Goal: Task Accomplishment & Management: Use online tool/utility

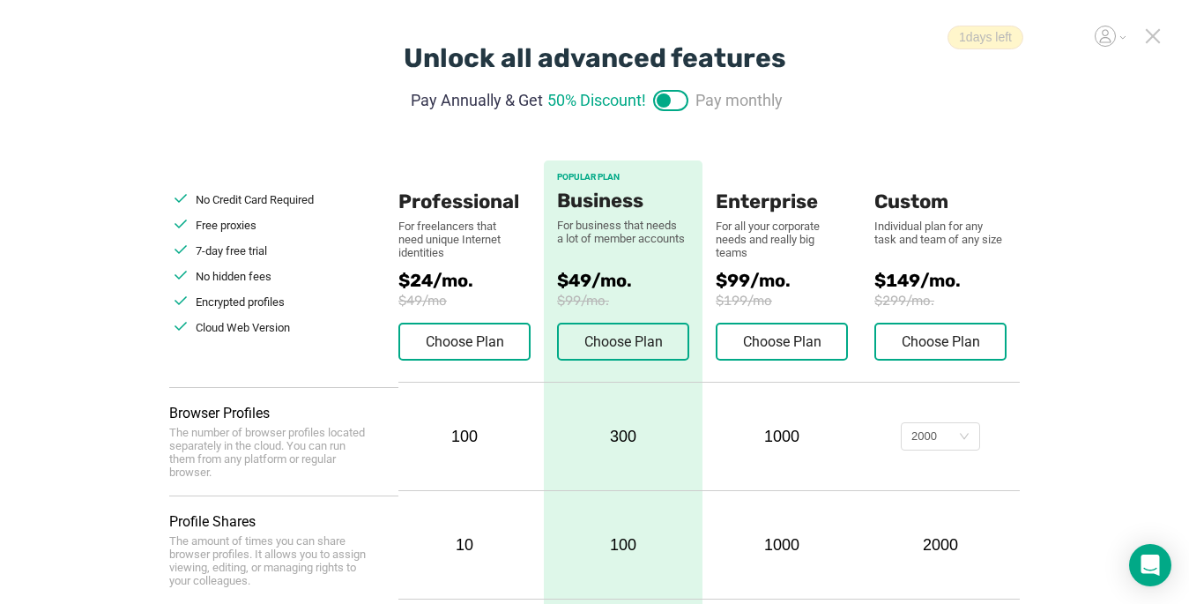
click at [888, 34] on icon at bounding box center [1153, 36] width 16 height 16
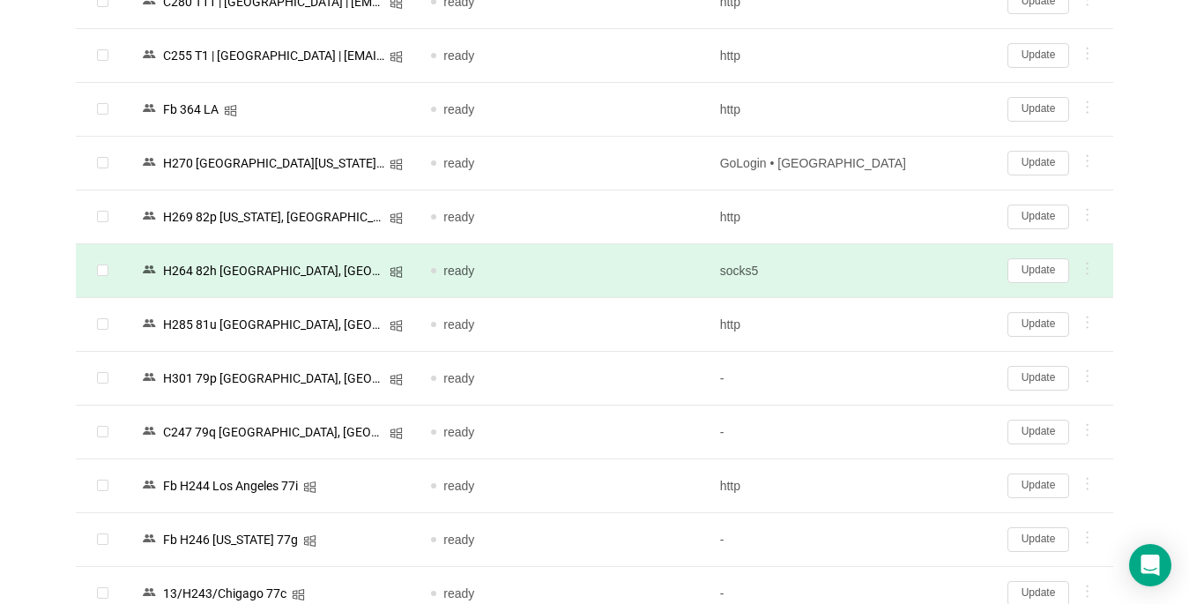
scroll to position [176, 0]
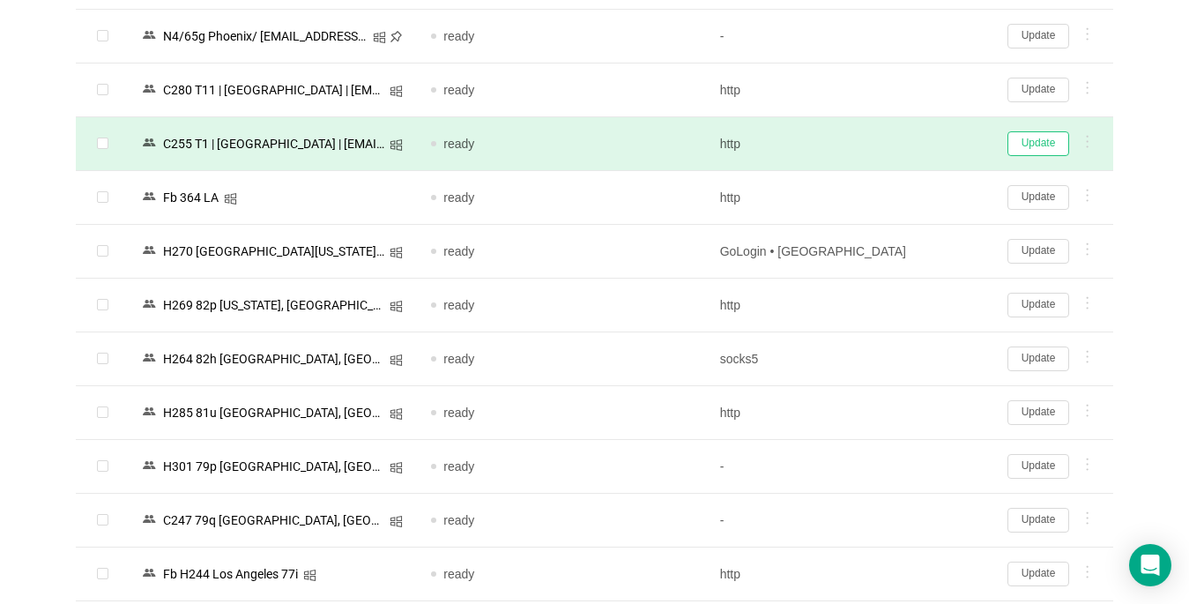
click at [888, 146] on button "Update" at bounding box center [1039, 143] width 62 height 25
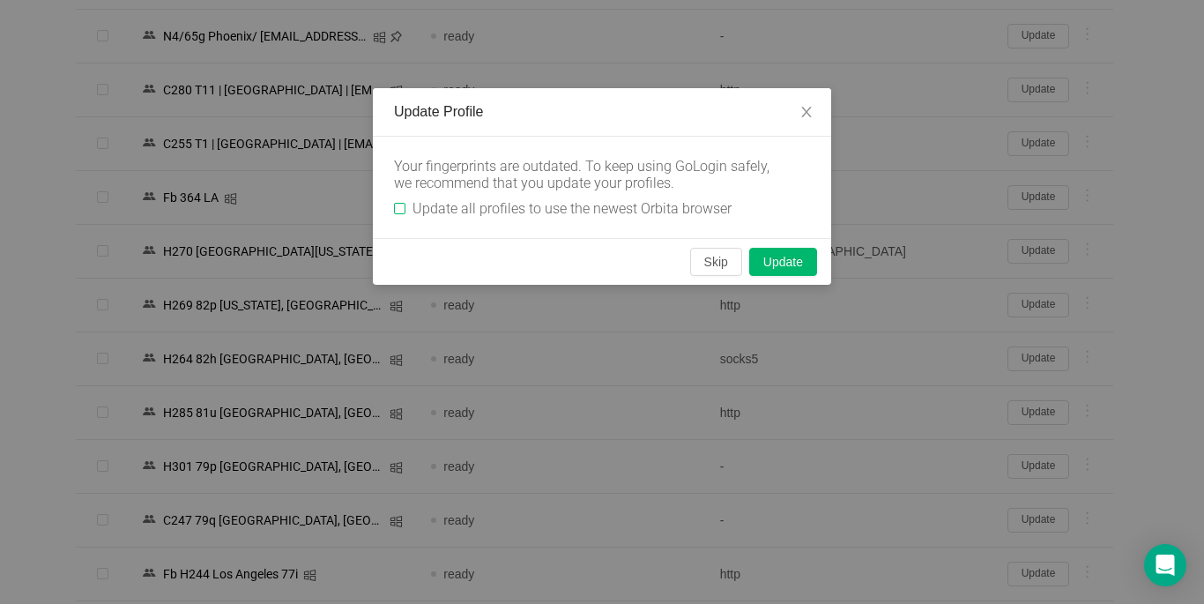
click at [404, 205] on input "Update all profiles to use the newest Orbita browser" at bounding box center [399, 208] width 11 height 11
checkbox input "true"
click at [703, 258] on button "Skip" at bounding box center [716, 262] width 52 height 28
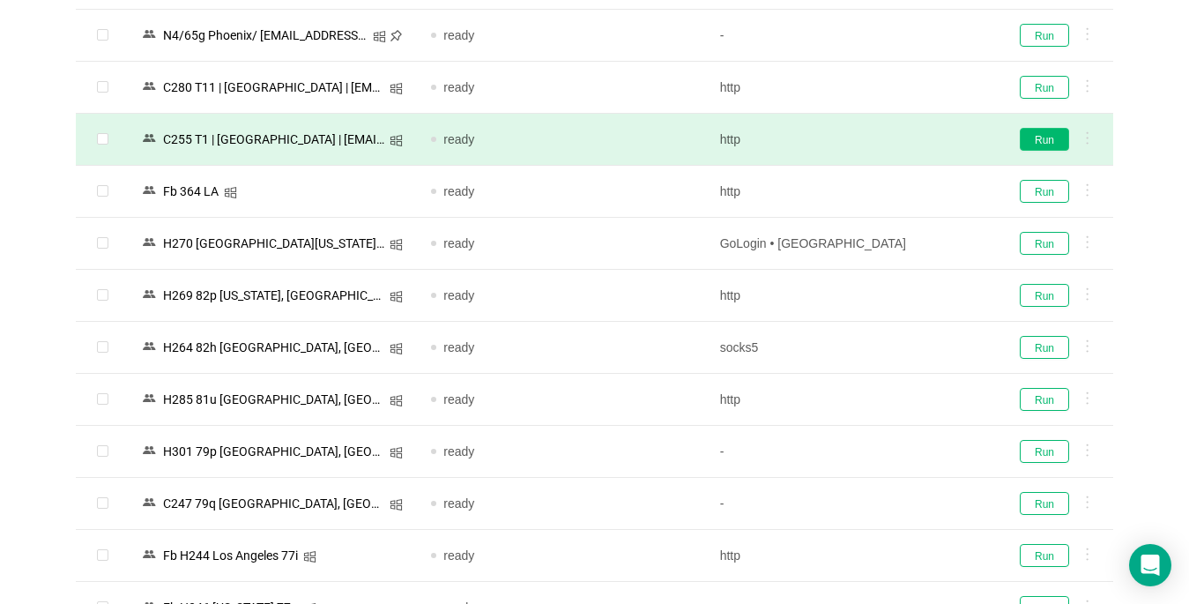
click at [888, 133] on button "Run" at bounding box center [1044, 139] width 49 height 23
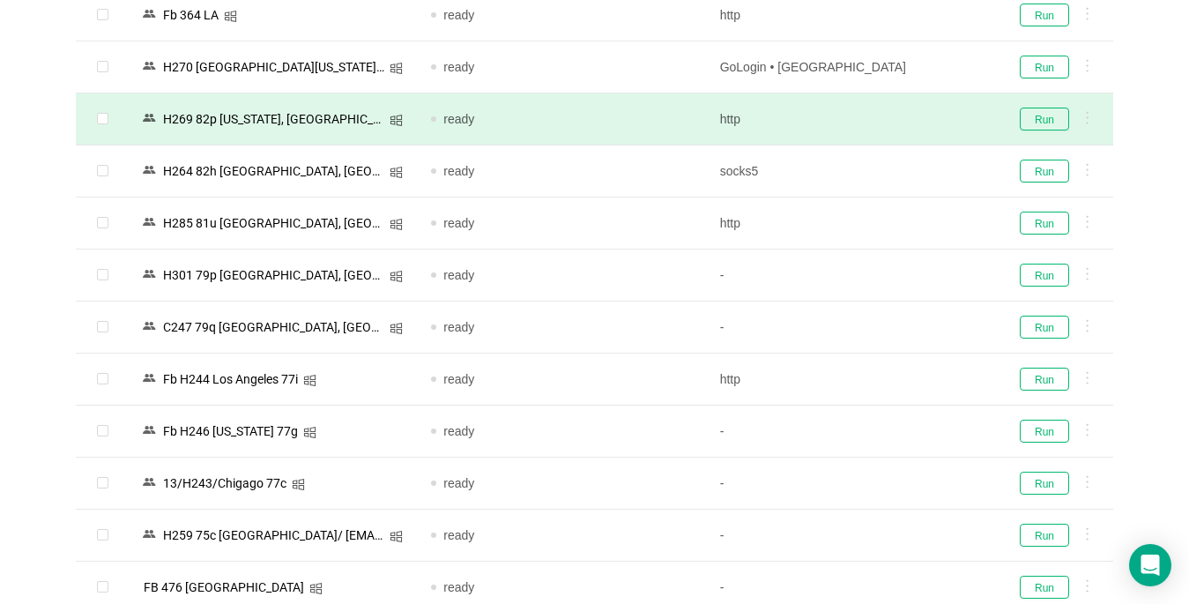
scroll to position [441, 0]
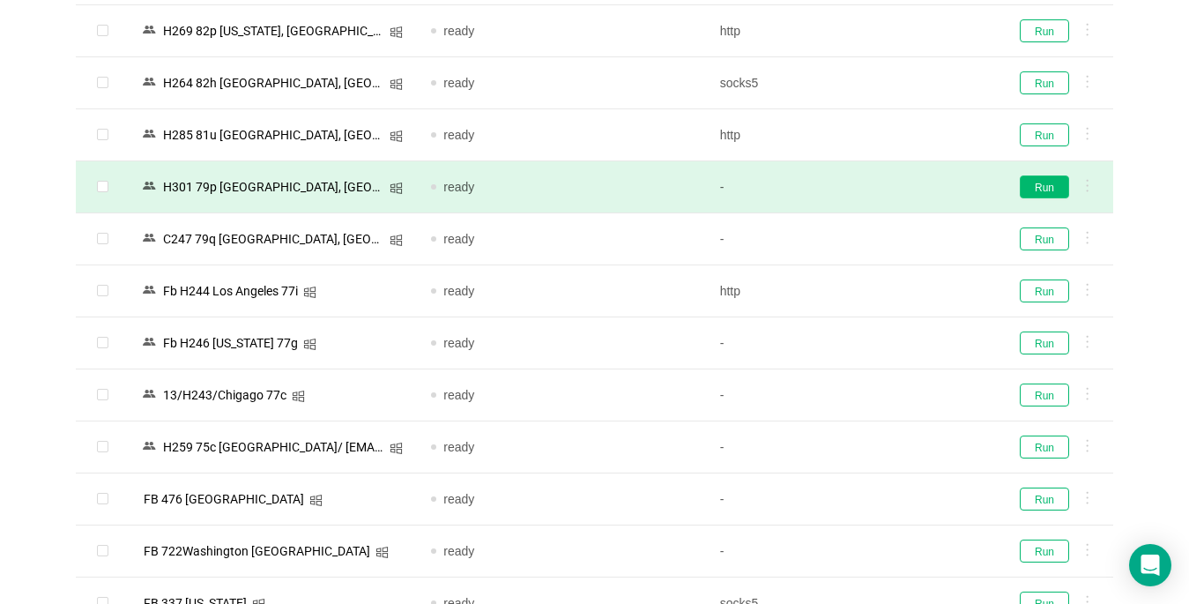
click at [888, 185] on button "Run" at bounding box center [1044, 186] width 49 height 23
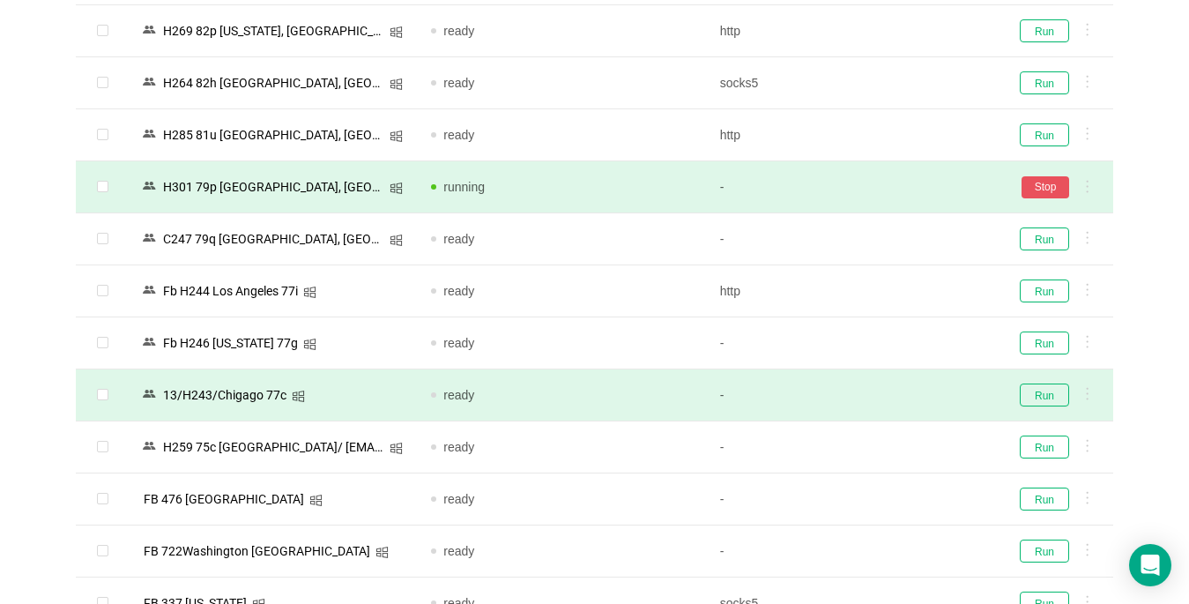
scroll to position [529, 0]
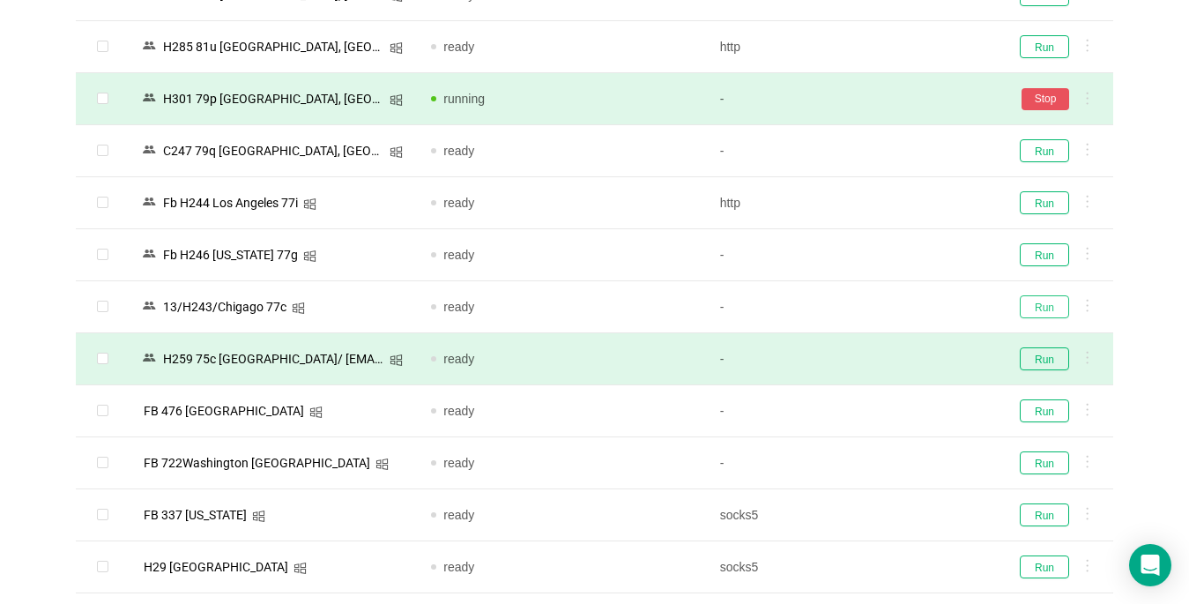
drag, startPoint x: 1060, startPoint y: 306, endPoint x: 1045, endPoint y: 333, distance: 31.6
click at [888, 306] on button "Run" at bounding box center [1044, 306] width 49 height 23
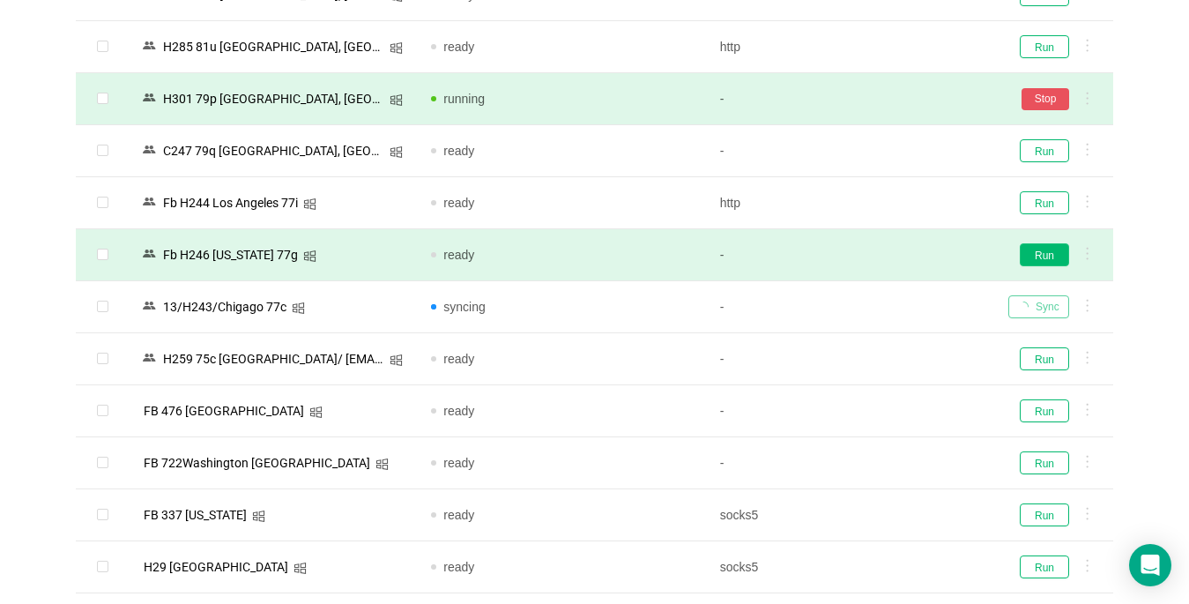
click at [888, 257] on button "Run" at bounding box center [1044, 254] width 49 height 23
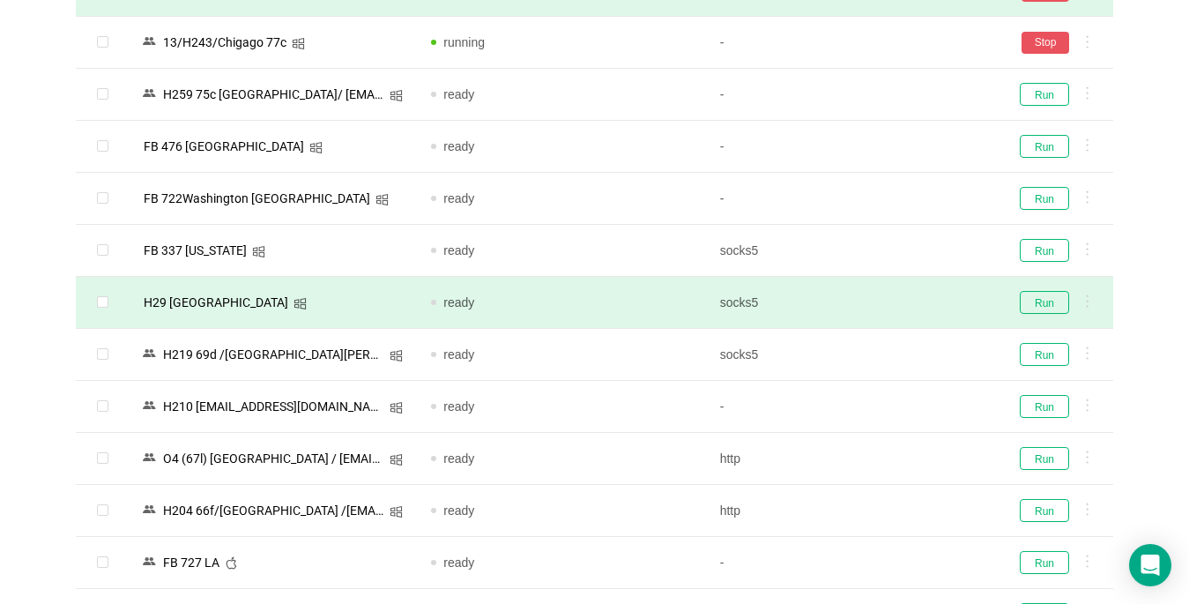
scroll to position [882, 0]
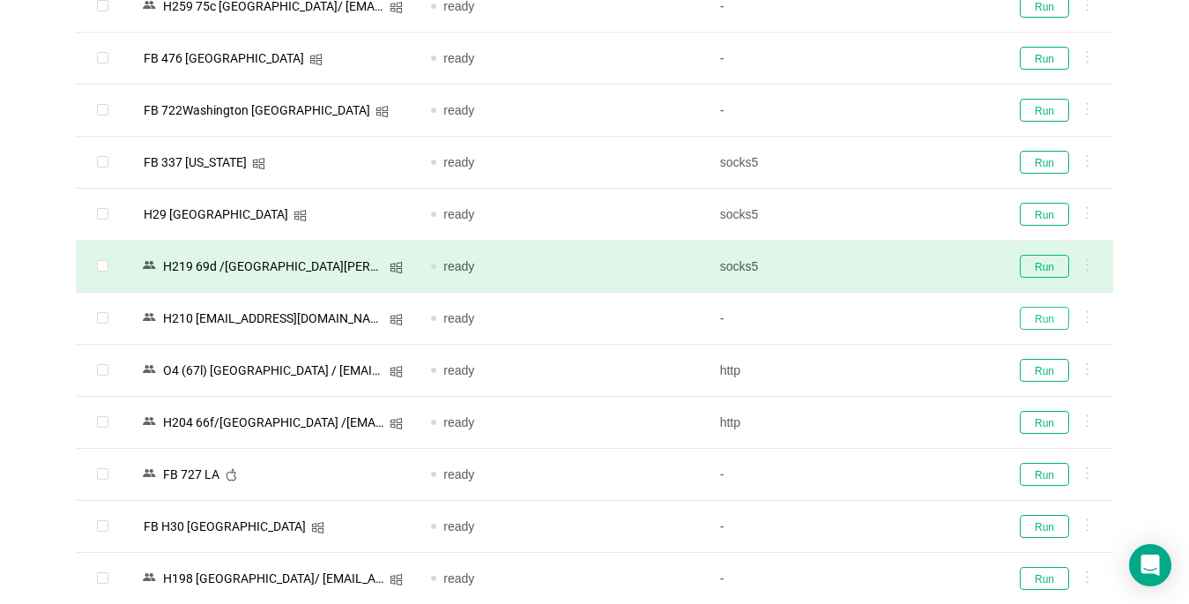
click at [888, 309] on button "Run" at bounding box center [1044, 318] width 49 height 23
click at [888, 259] on button "Run" at bounding box center [1044, 266] width 49 height 23
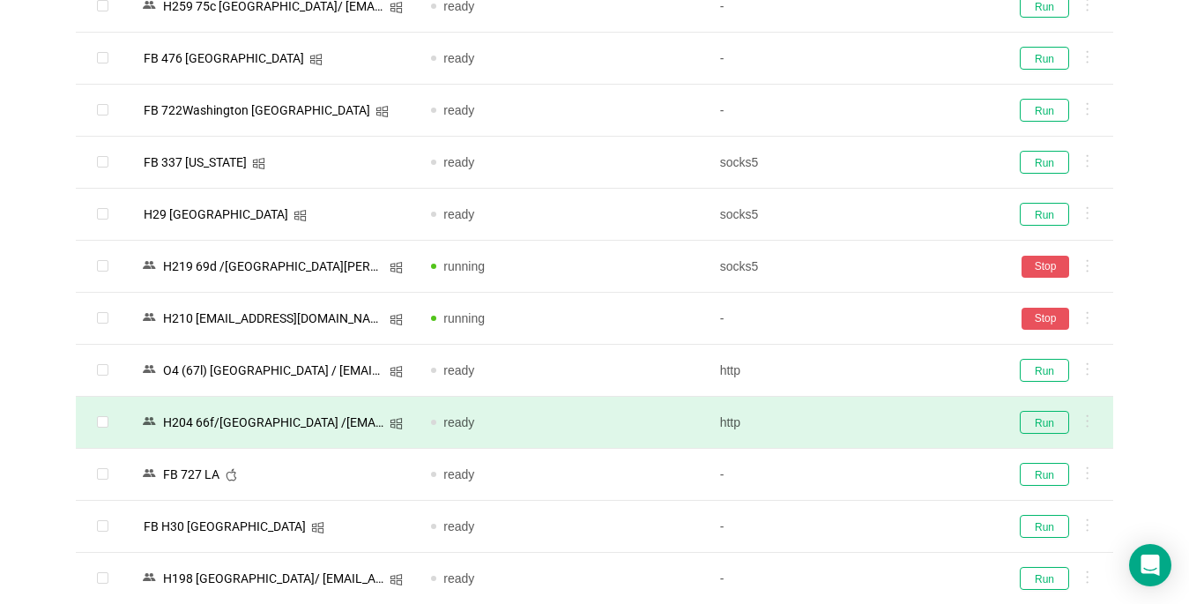
scroll to position [1058, 0]
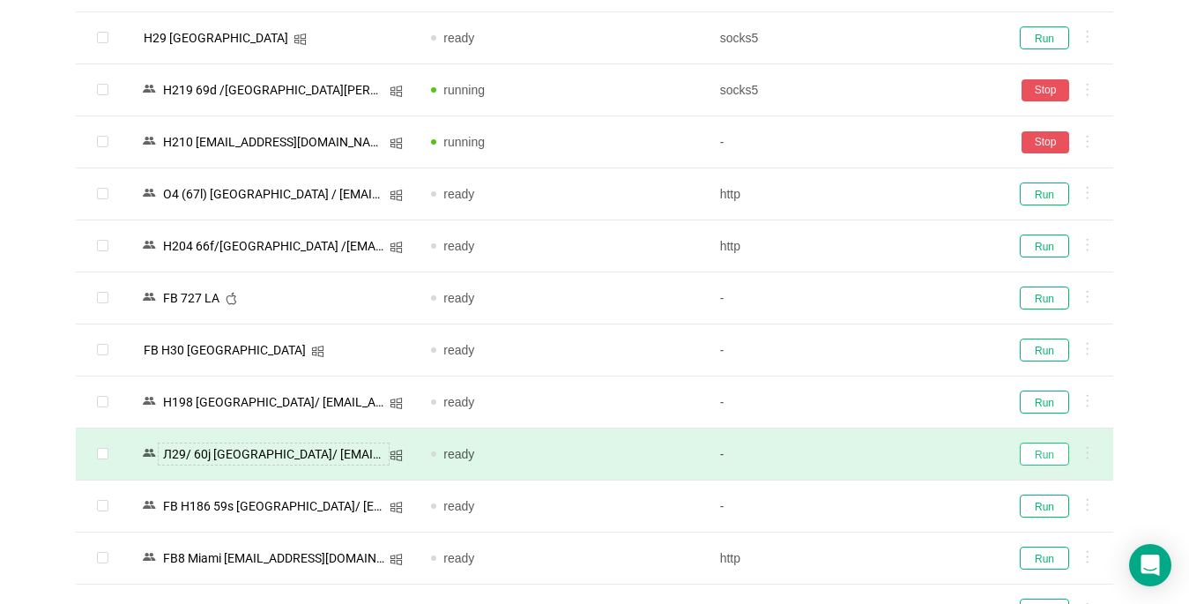
click at [888, 454] on button "Run" at bounding box center [1044, 454] width 49 height 23
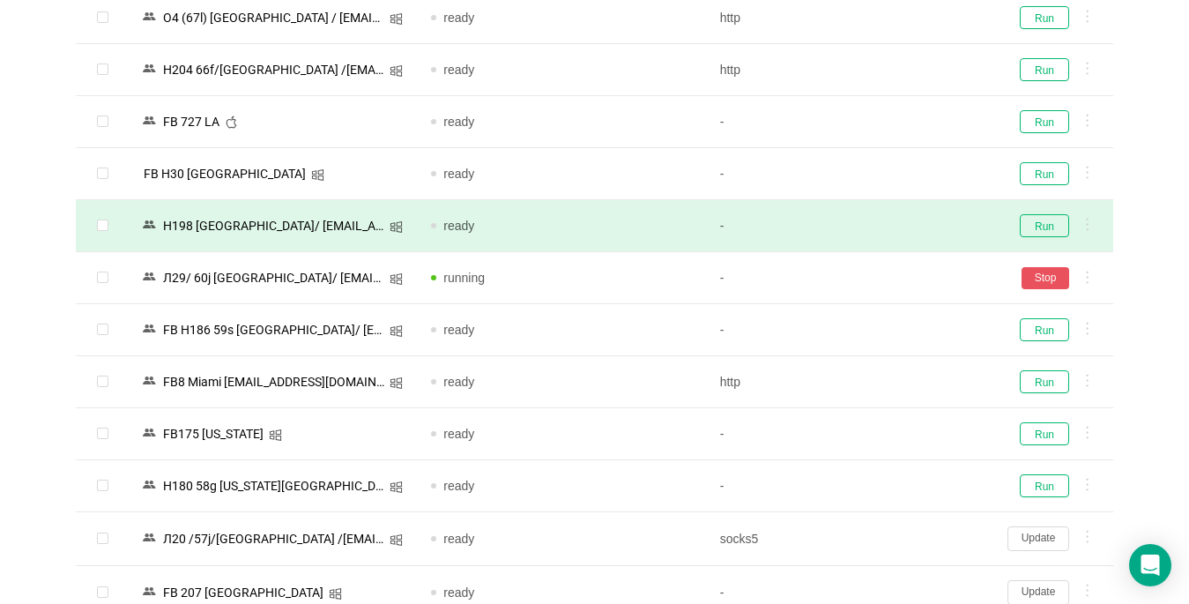
scroll to position [1322, 0]
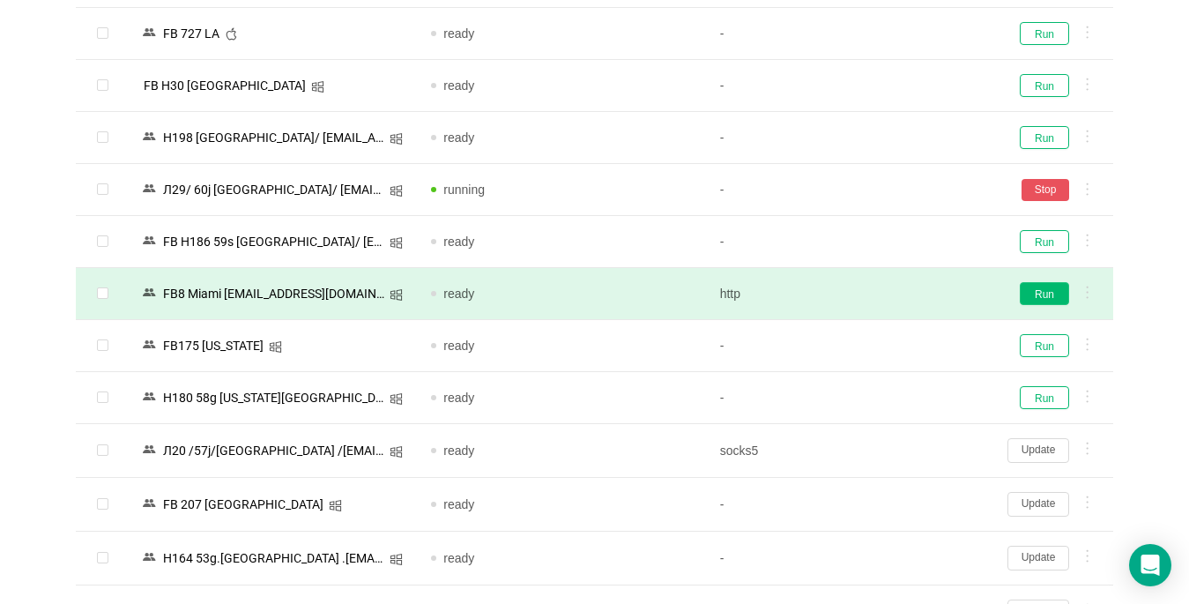
click at [888, 295] on button "Run" at bounding box center [1044, 293] width 49 height 23
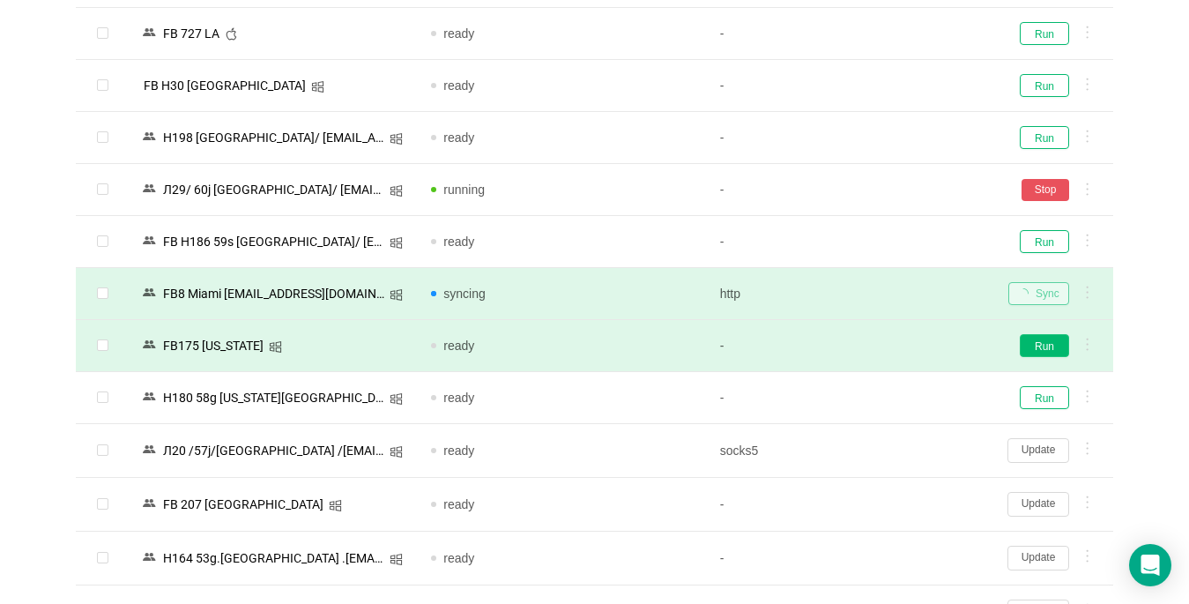
click at [888, 347] on button "Run" at bounding box center [1044, 345] width 49 height 23
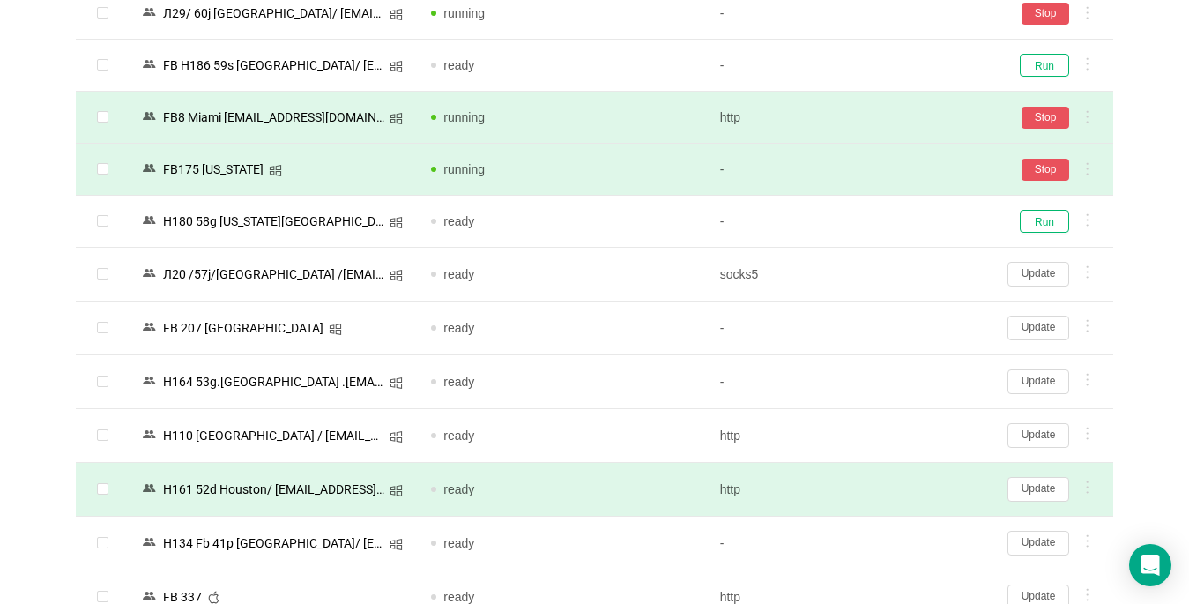
scroll to position [1587, 0]
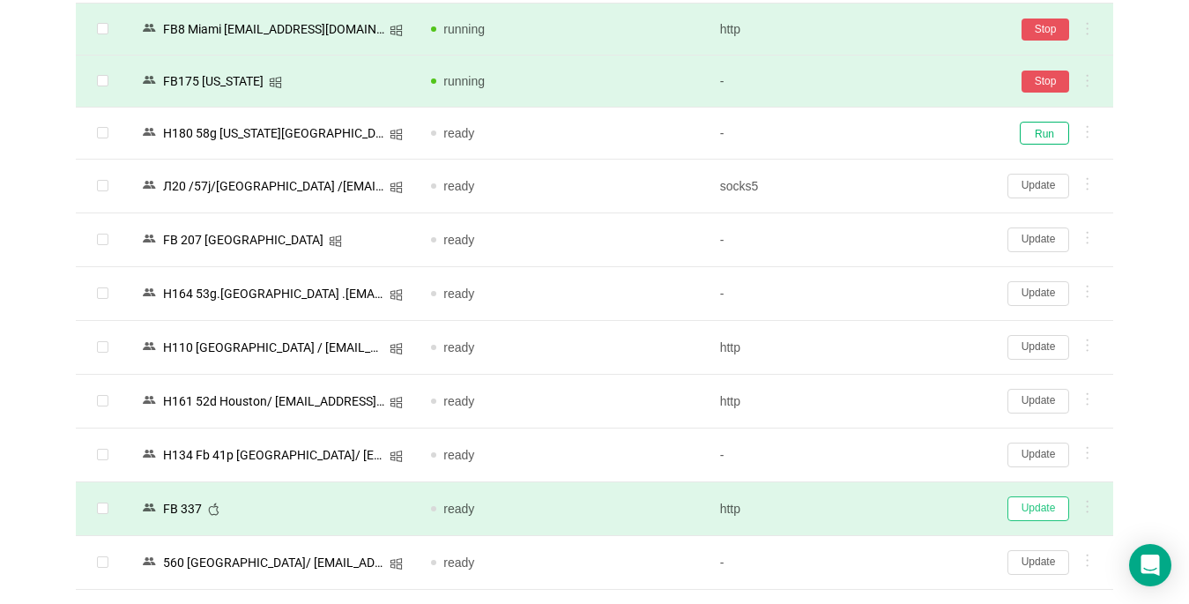
click at [888, 510] on button "Update" at bounding box center [1039, 508] width 62 height 25
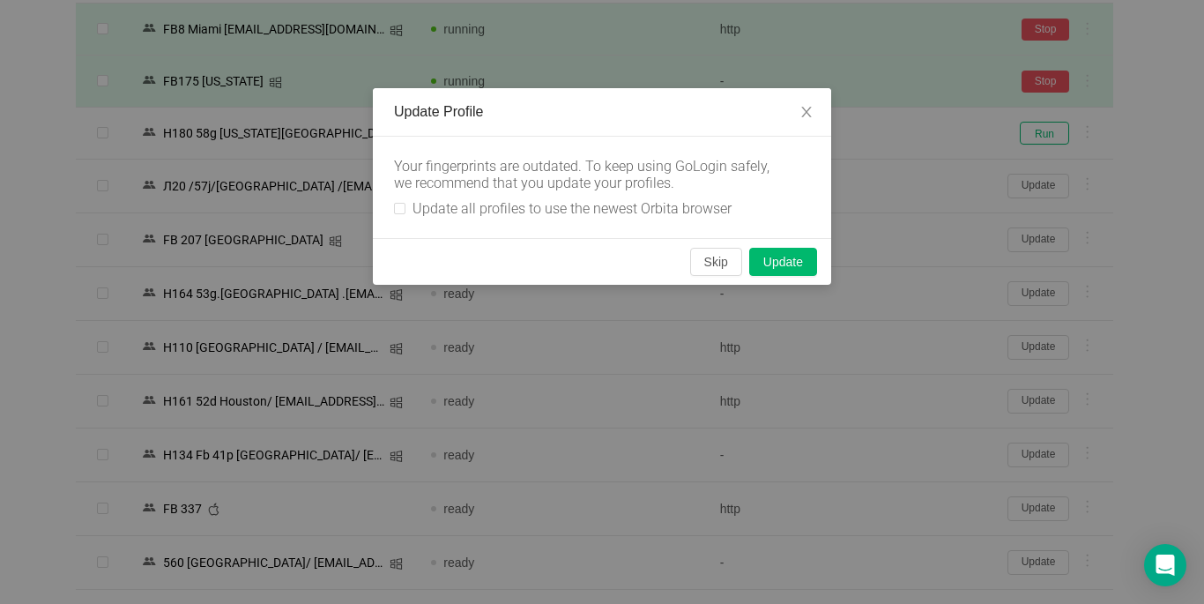
click at [392, 206] on div "Your fingerprints are outdated. To keep using GoLogin safely, we recommend that…" at bounding box center [602, 187] width 458 height 101
click at [398, 205] on input "Update all profiles to use the newest Orbita browser" at bounding box center [399, 208] width 11 height 11
checkbox input "true"
click at [719, 263] on button "Skip" at bounding box center [716, 262] width 52 height 28
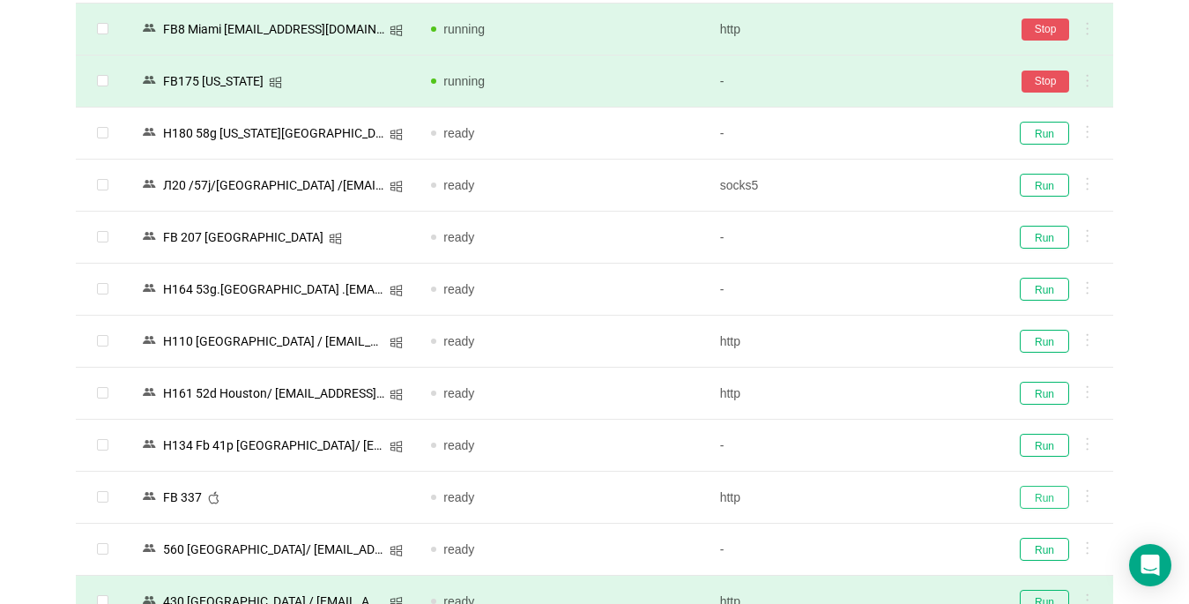
drag, startPoint x: 1043, startPoint y: 495, endPoint x: 893, endPoint y: 598, distance: 181.9
click at [888, 495] on button "Run" at bounding box center [1044, 497] width 49 height 23
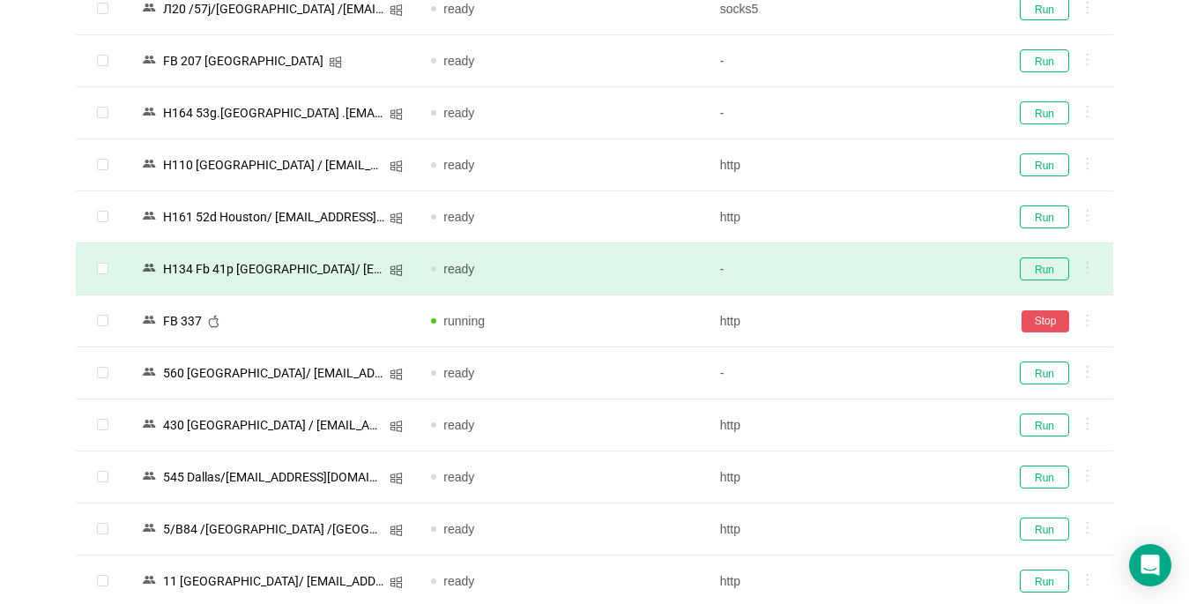
scroll to position [1851, 0]
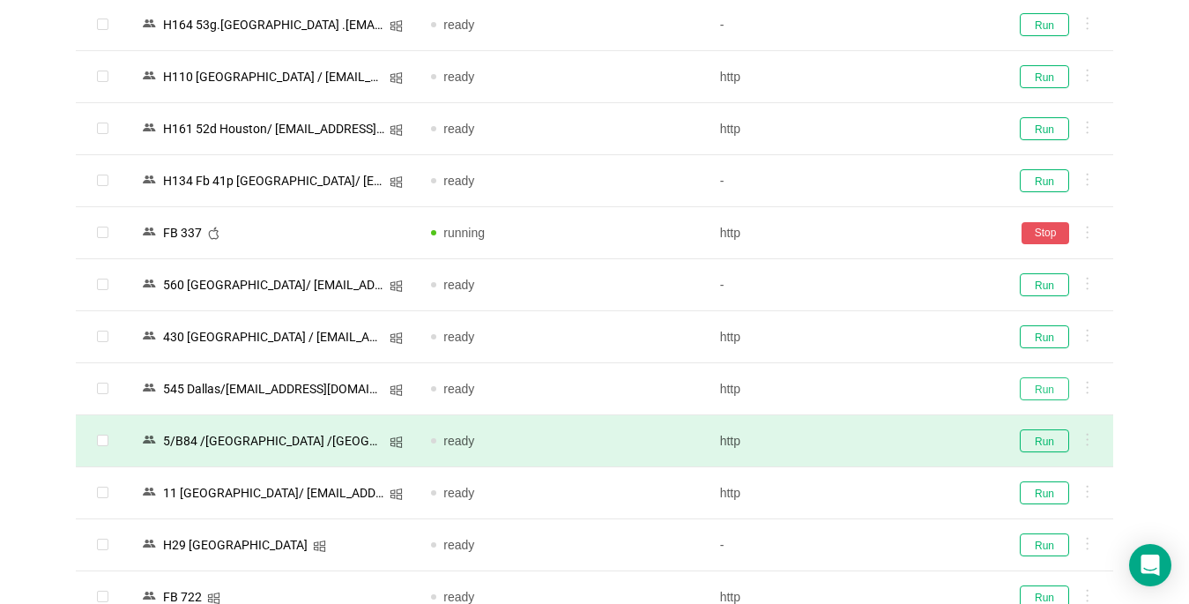
click at [888, 391] on button "Run" at bounding box center [1044, 388] width 49 height 23
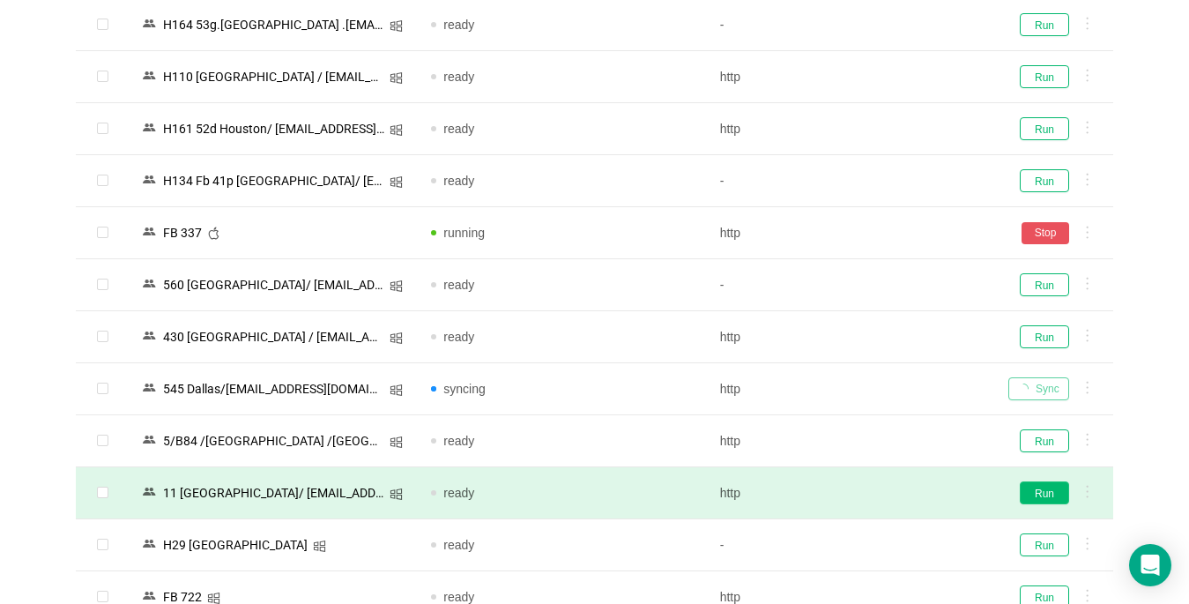
click at [888, 493] on button "Run" at bounding box center [1044, 492] width 49 height 23
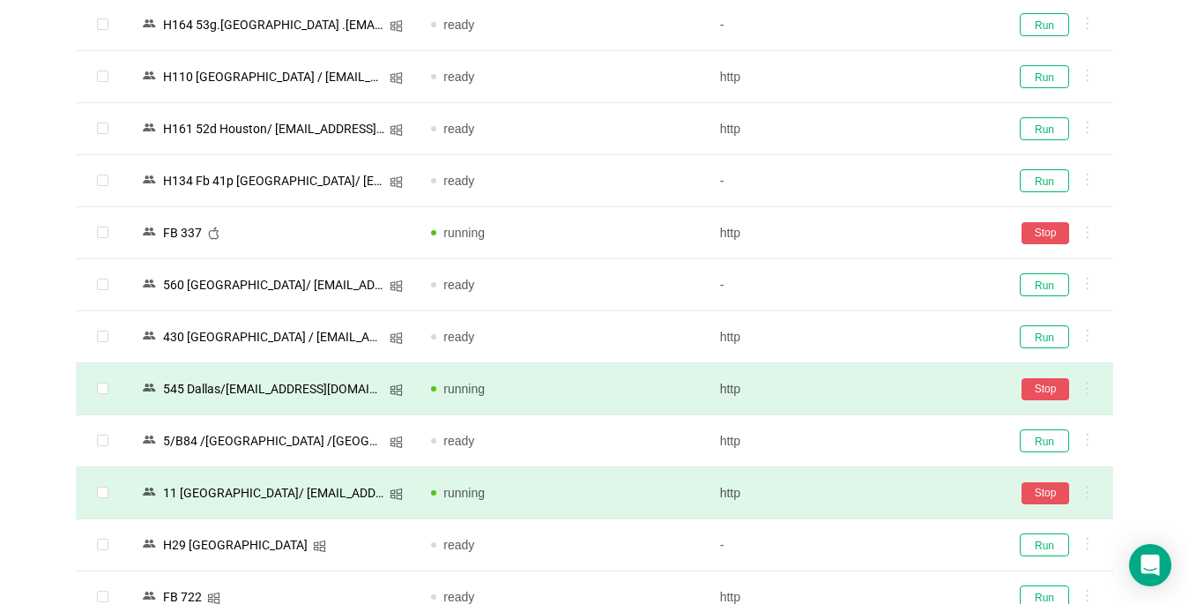
scroll to position [2028, 0]
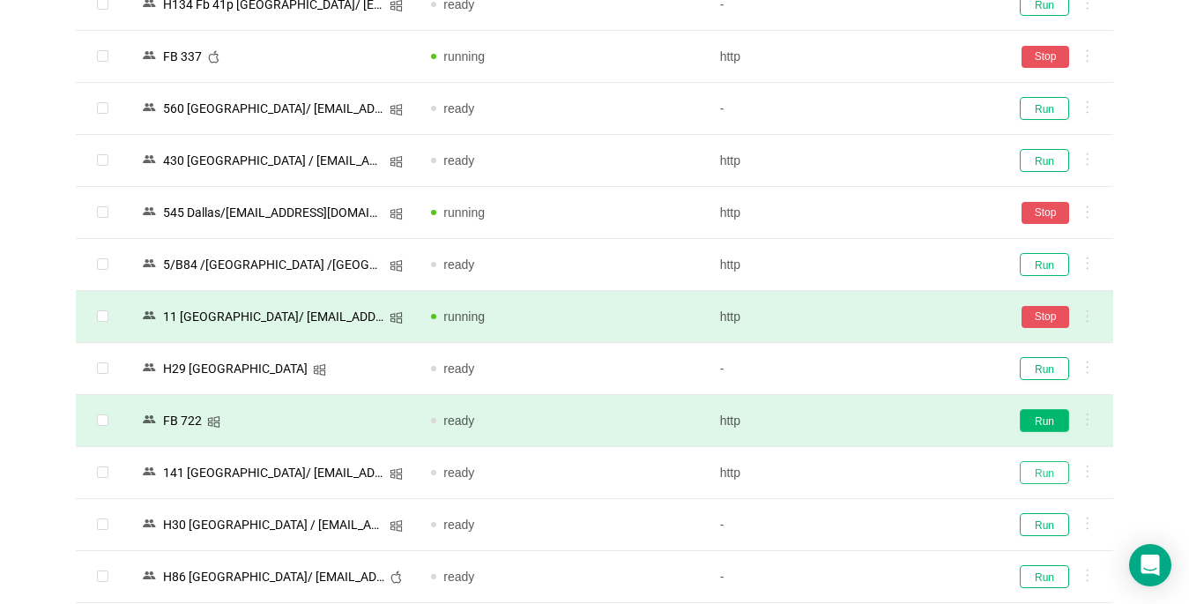
drag, startPoint x: 1036, startPoint y: 471, endPoint x: 1036, endPoint y: 414, distance: 56.4
click at [888, 470] on button "Run" at bounding box center [1044, 472] width 49 height 23
click at [888, 414] on button "Run" at bounding box center [1044, 420] width 49 height 23
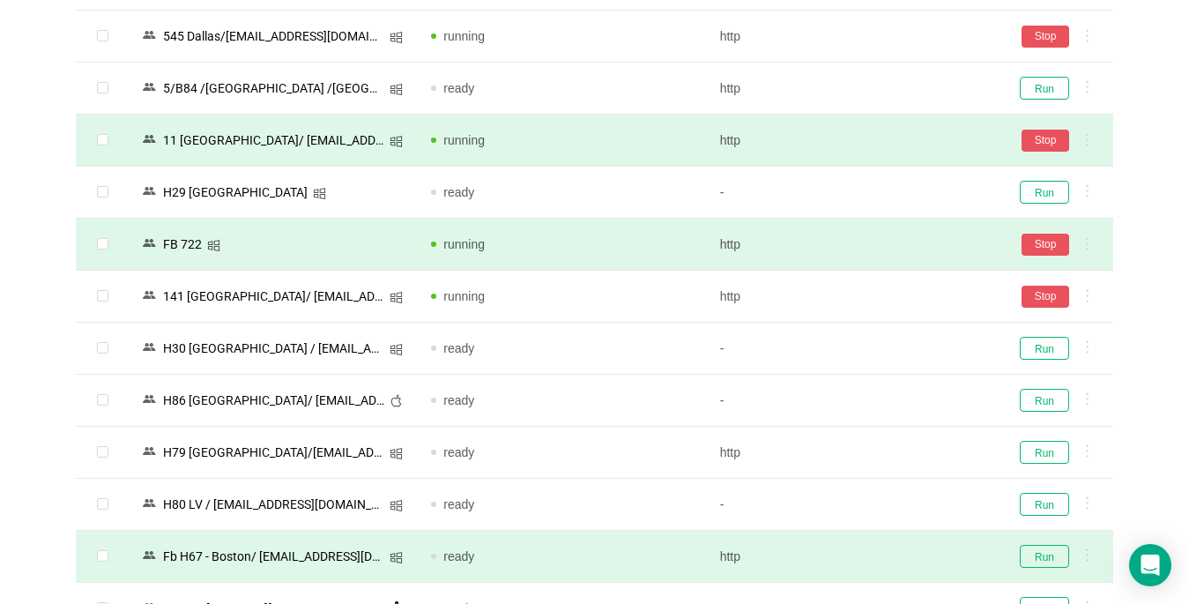
scroll to position [2292, 0]
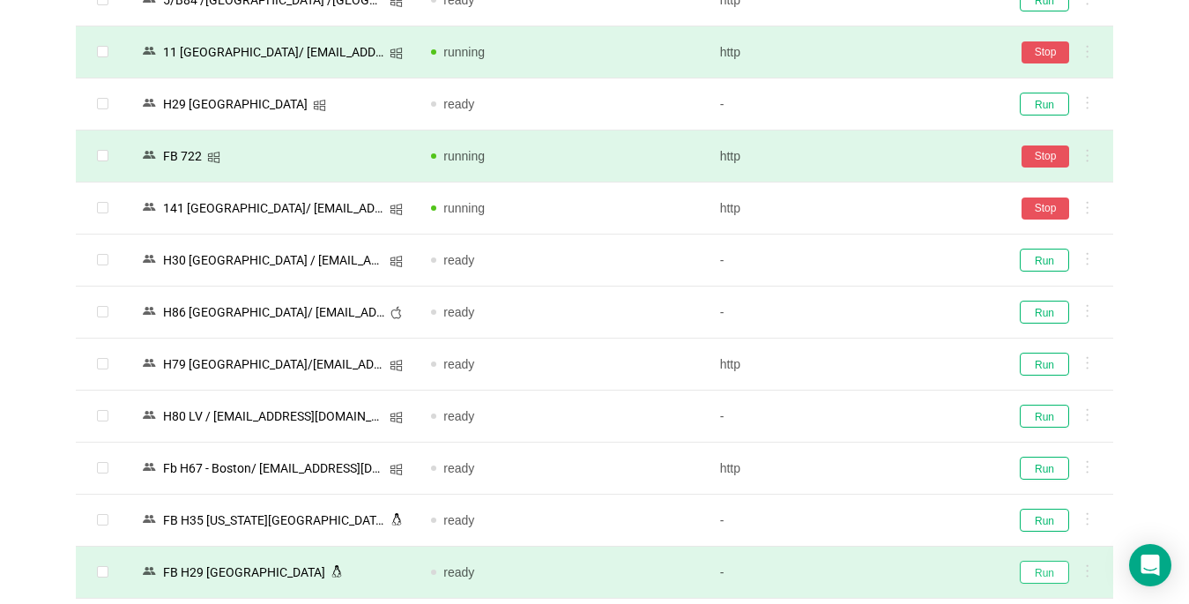
click at [888, 577] on button "Run" at bounding box center [1044, 572] width 49 height 23
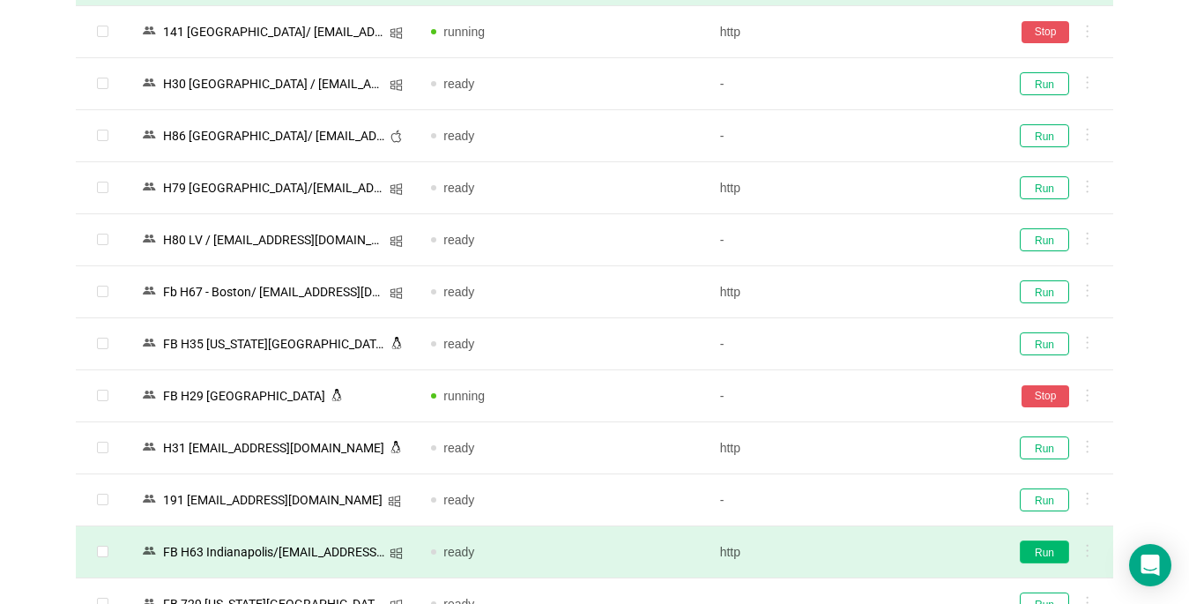
scroll to position [2556, 0]
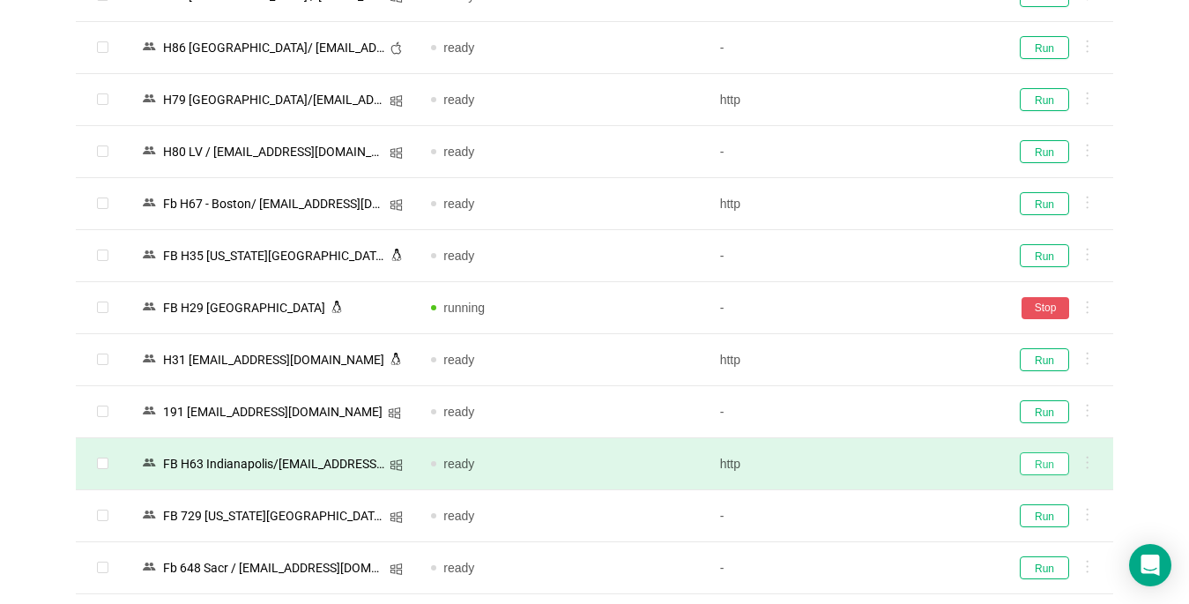
click at [888, 459] on button "Run" at bounding box center [1044, 463] width 49 height 23
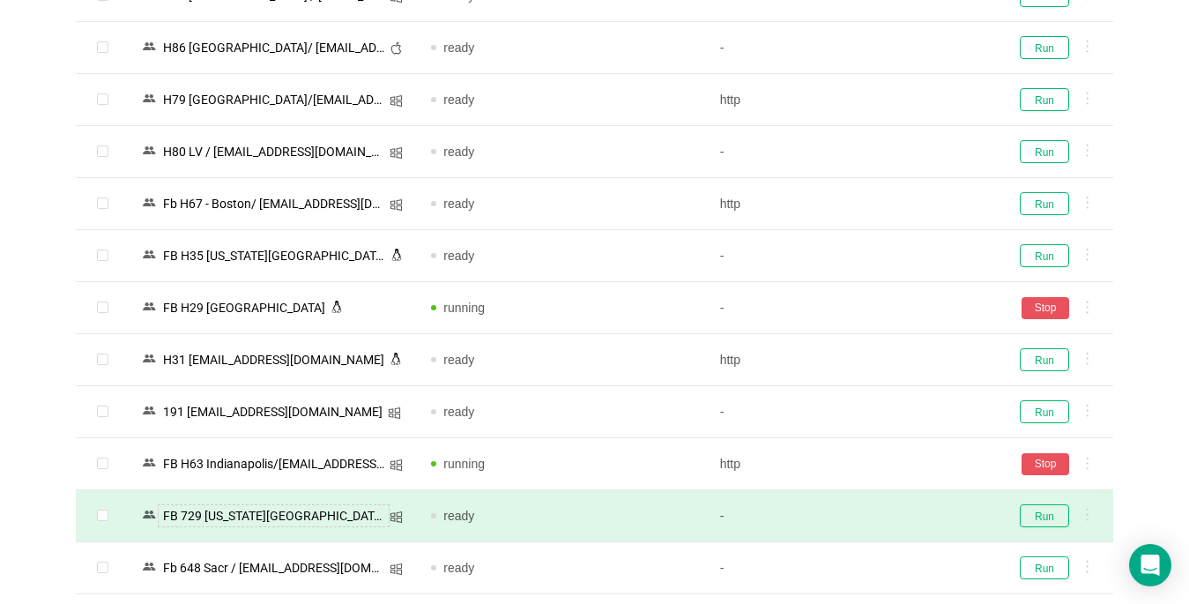
scroll to position [2821, 0]
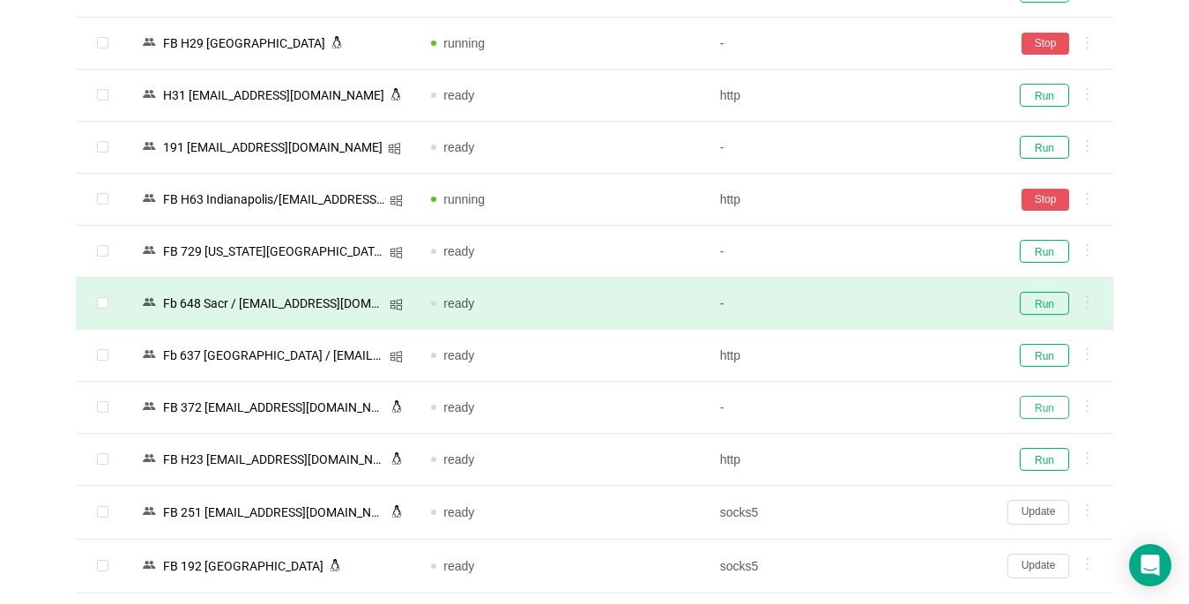
click at [888, 411] on button "Run" at bounding box center [1044, 407] width 49 height 23
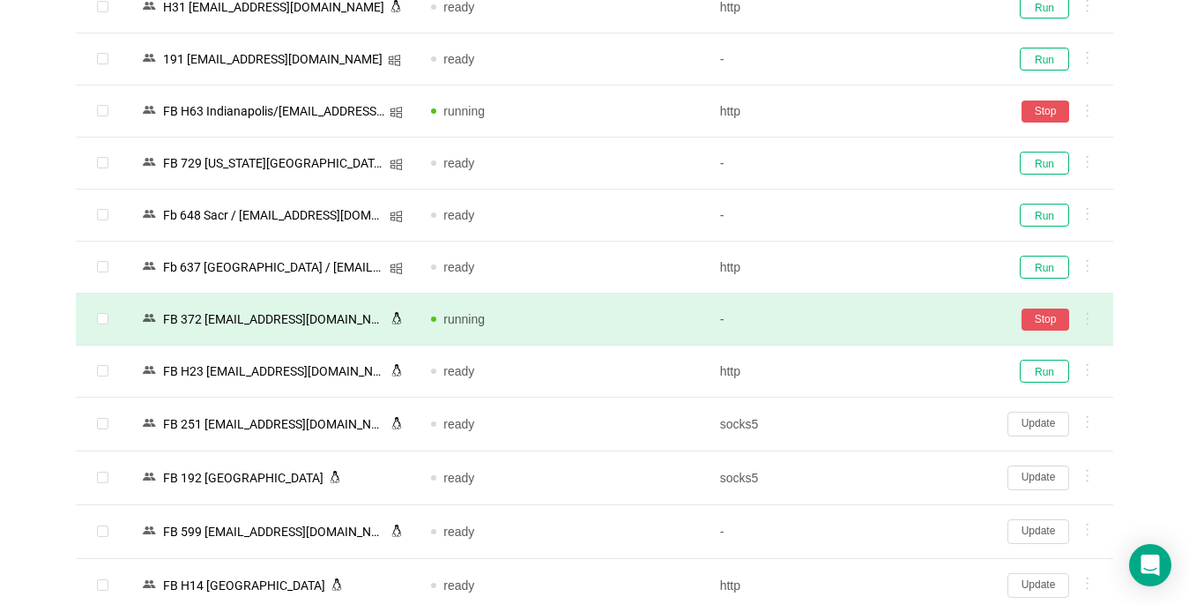
scroll to position [2997, 0]
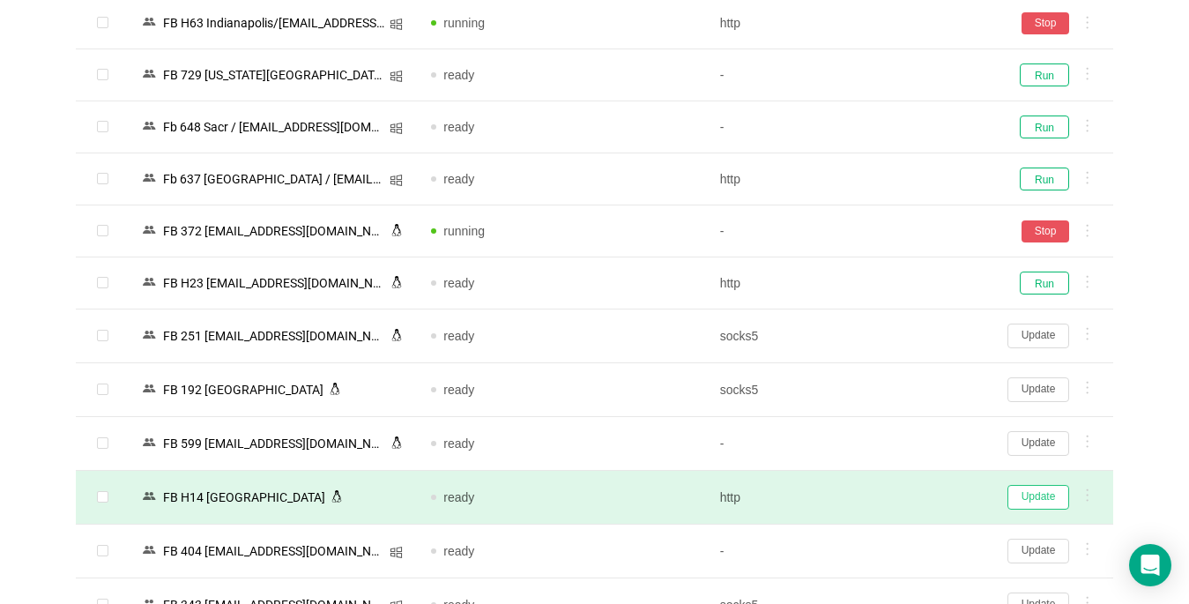
click at [888, 496] on button "Update" at bounding box center [1039, 497] width 62 height 25
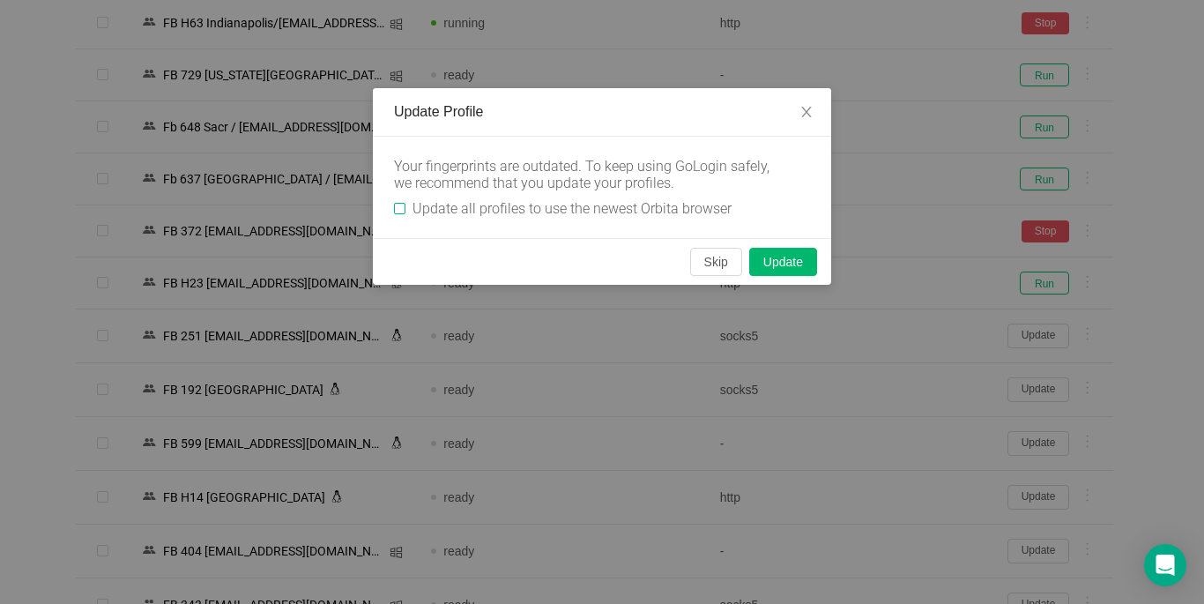
click at [398, 208] on input "Update all profiles to use the newest Orbita browser" at bounding box center [399, 208] width 11 height 11
checkbox input "true"
click at [705, 262] on button "Skip" at bounding box center [716, 262] width 52 height 28
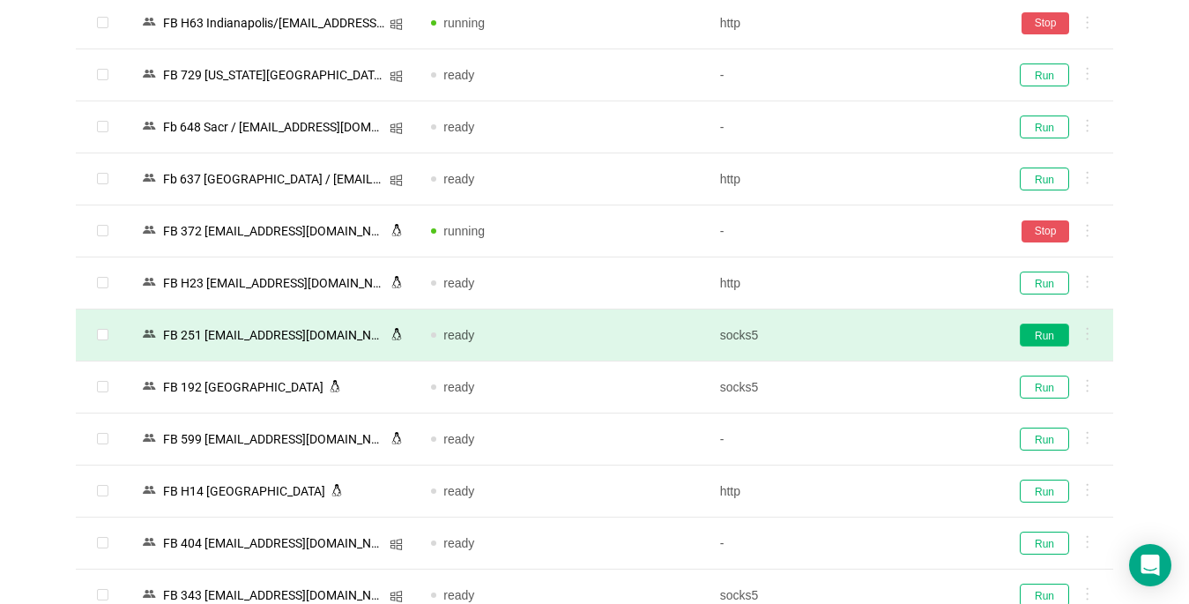
click at [888, 341] on button "Run" at bounding box center [1044, 335] width 49 height 23
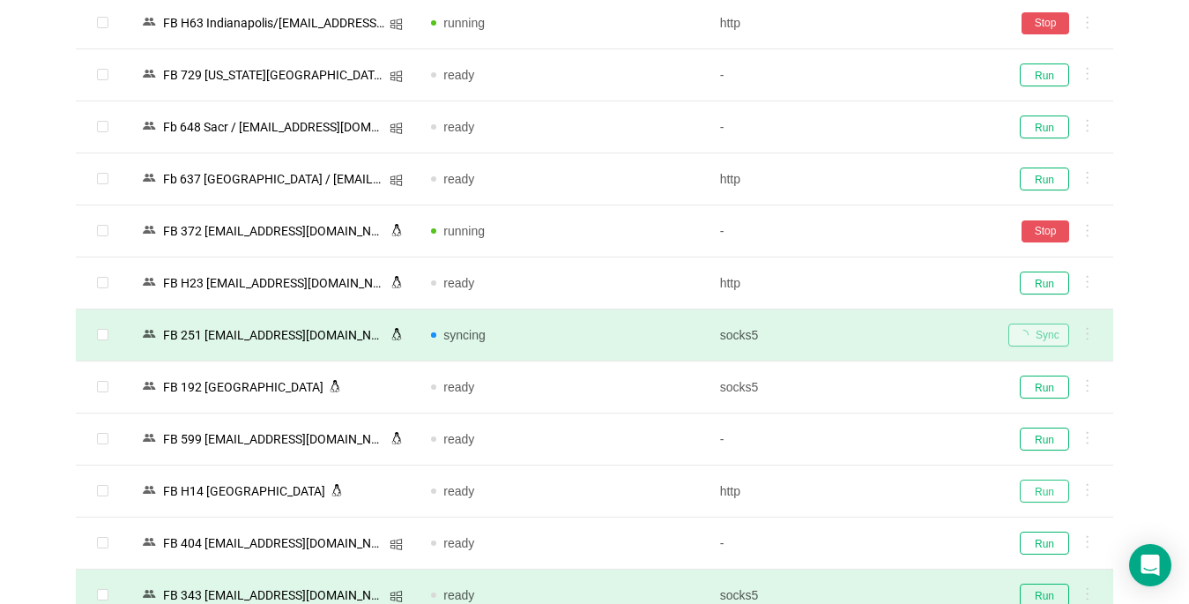
drag, startPoint x: 1046, startPoint y: 487, endPoint x: 964, endPoint y: 600, distance: 140.7
click at [888, 488] on button "Run" at bounding box center [1044, 491] width 49 height 23
